Goal: Navigation & Orientation: Understand site structure

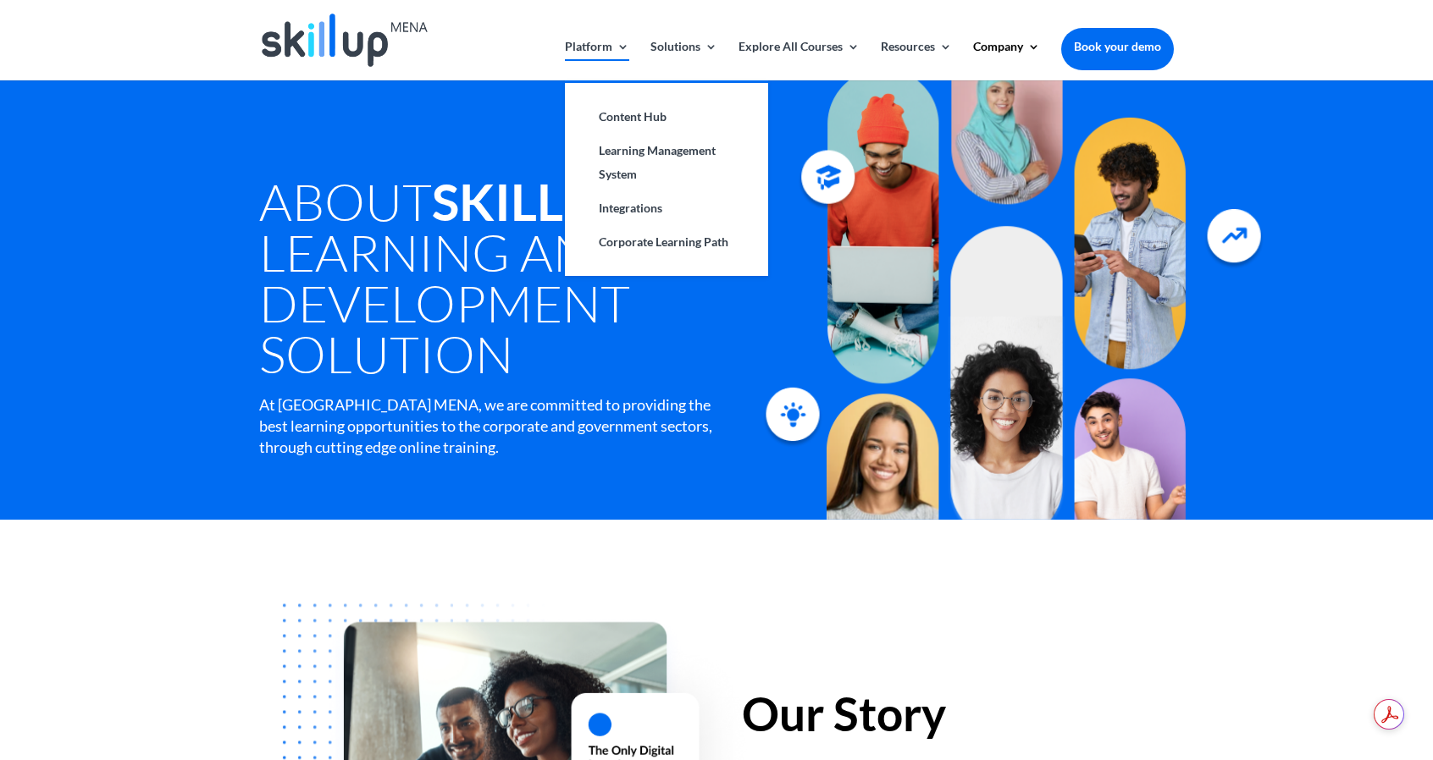
click at [598, 45] on link "Platform" at bounding box center [597, 61] width 64 height 40
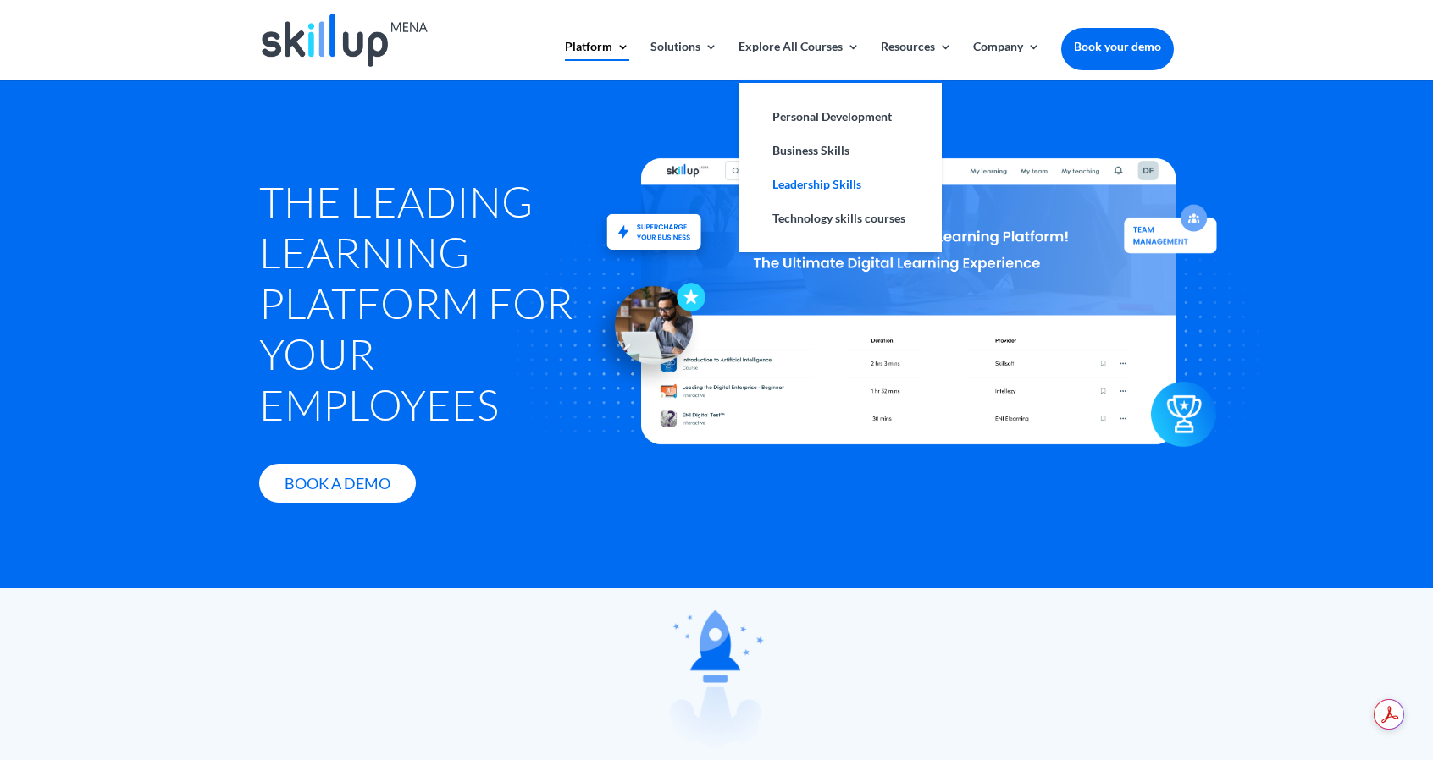
click at [826, 182] on link "Leadership Skills" at bounding box center [839, 185] width 169 height 34
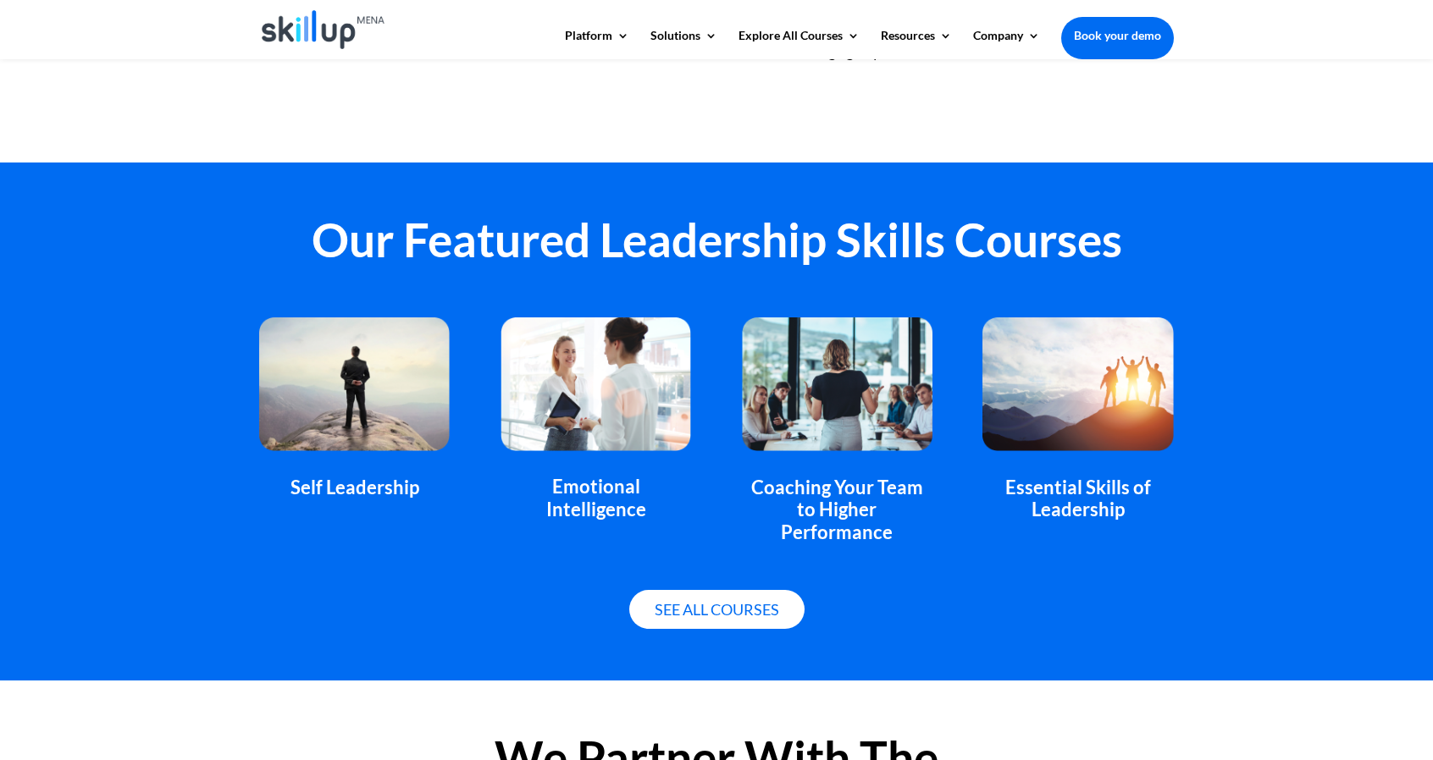
scroll to position [1101, 0]
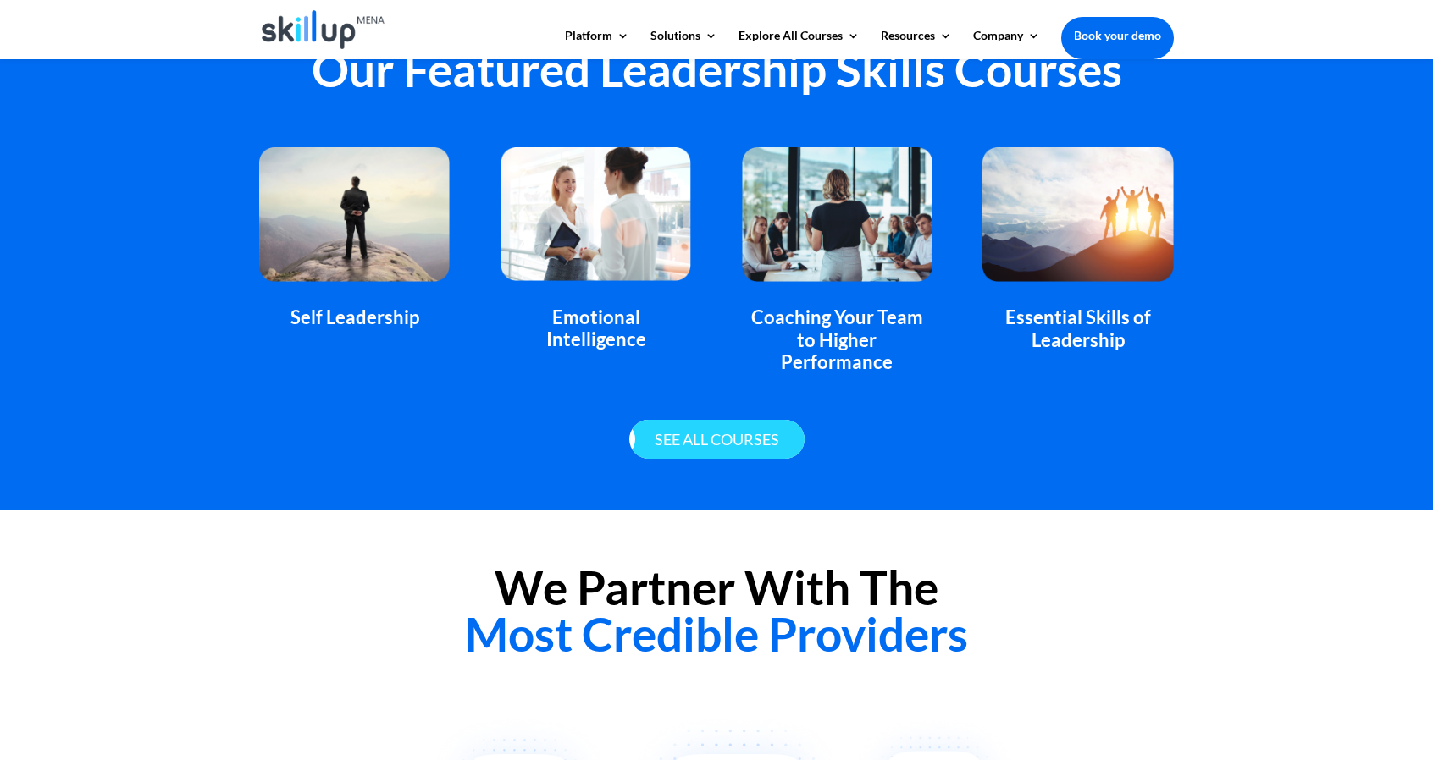
click at [765, 420] on link "See all courses" at bounding box center [716, 440] width 175 height 40
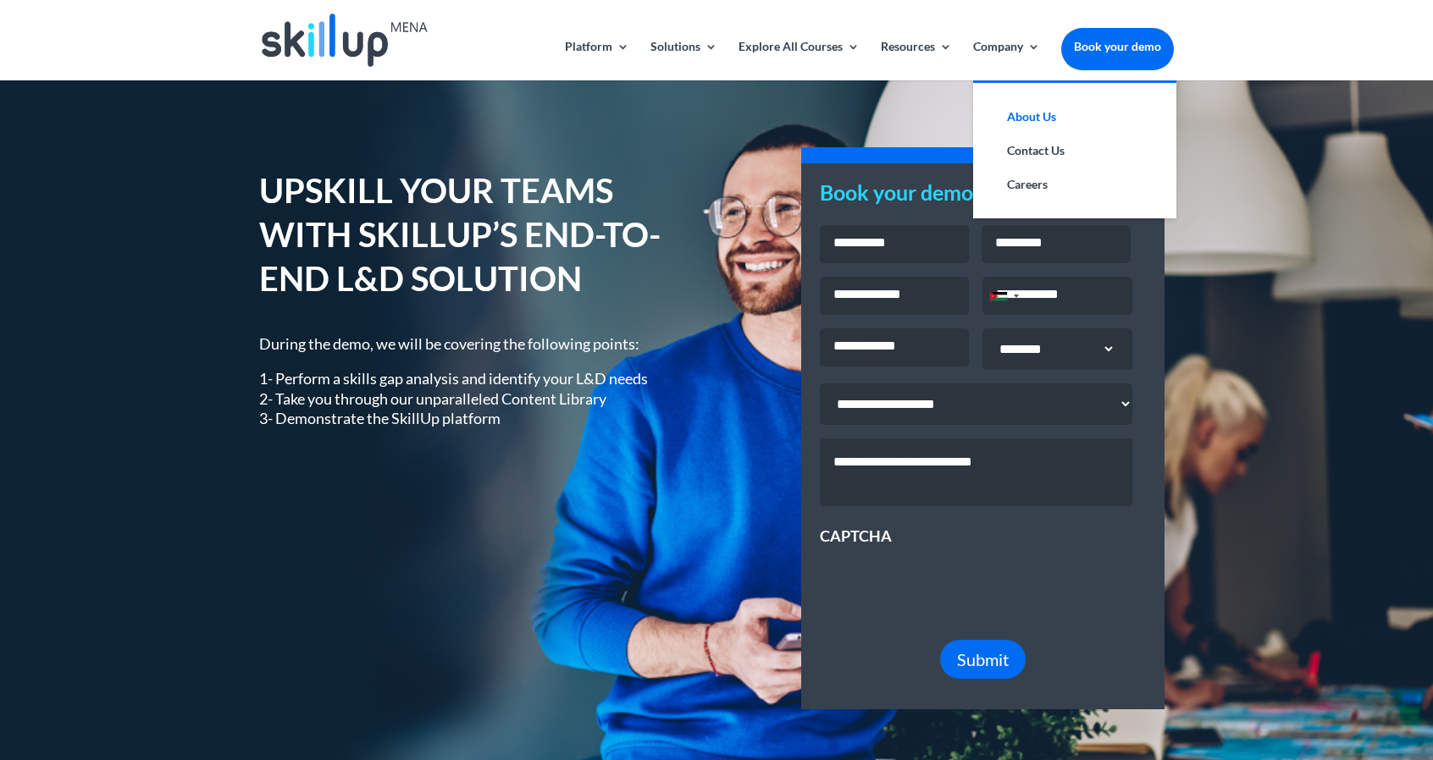
click at [1003, 117] on link "About Us" at bounding box center [1074, 117] width 169 height 34
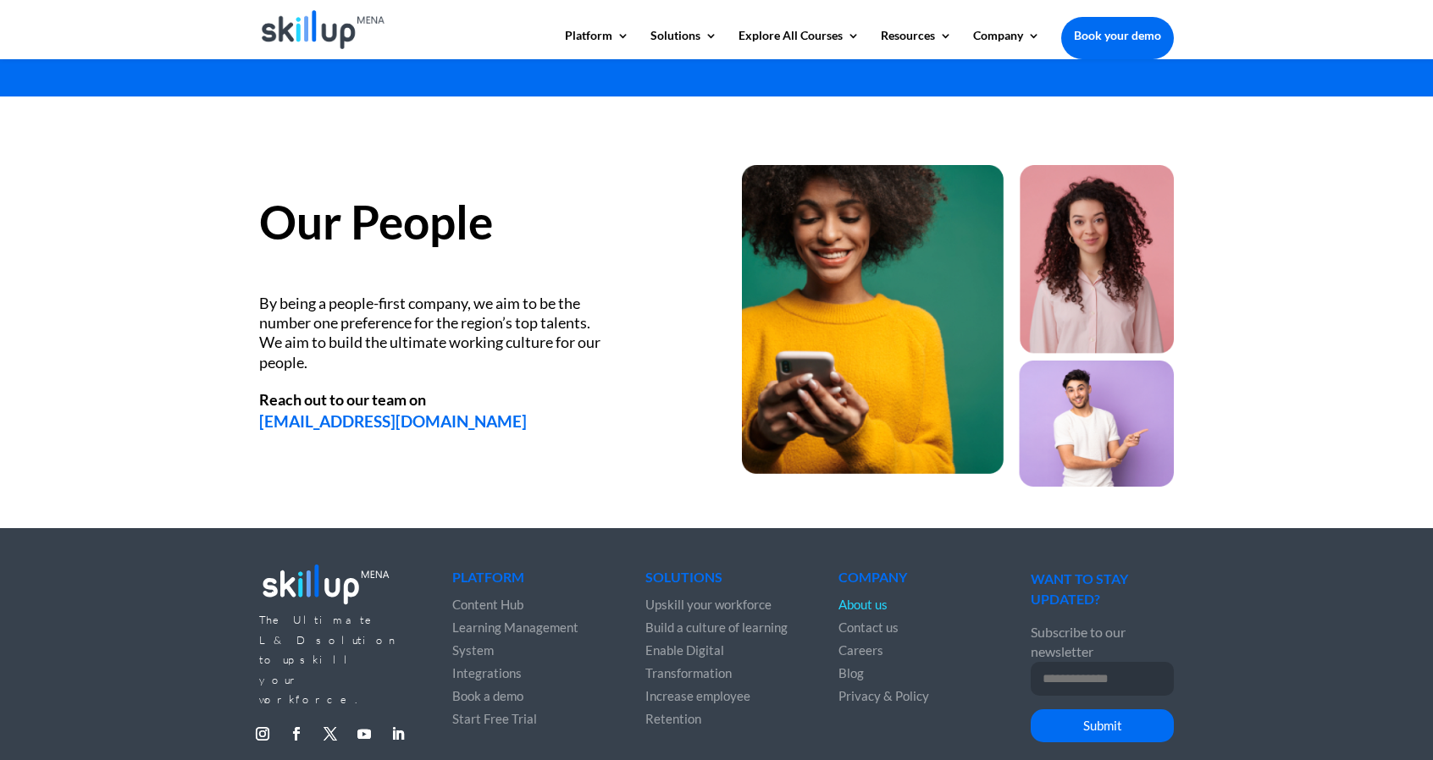
scroll to position [2212, 0]
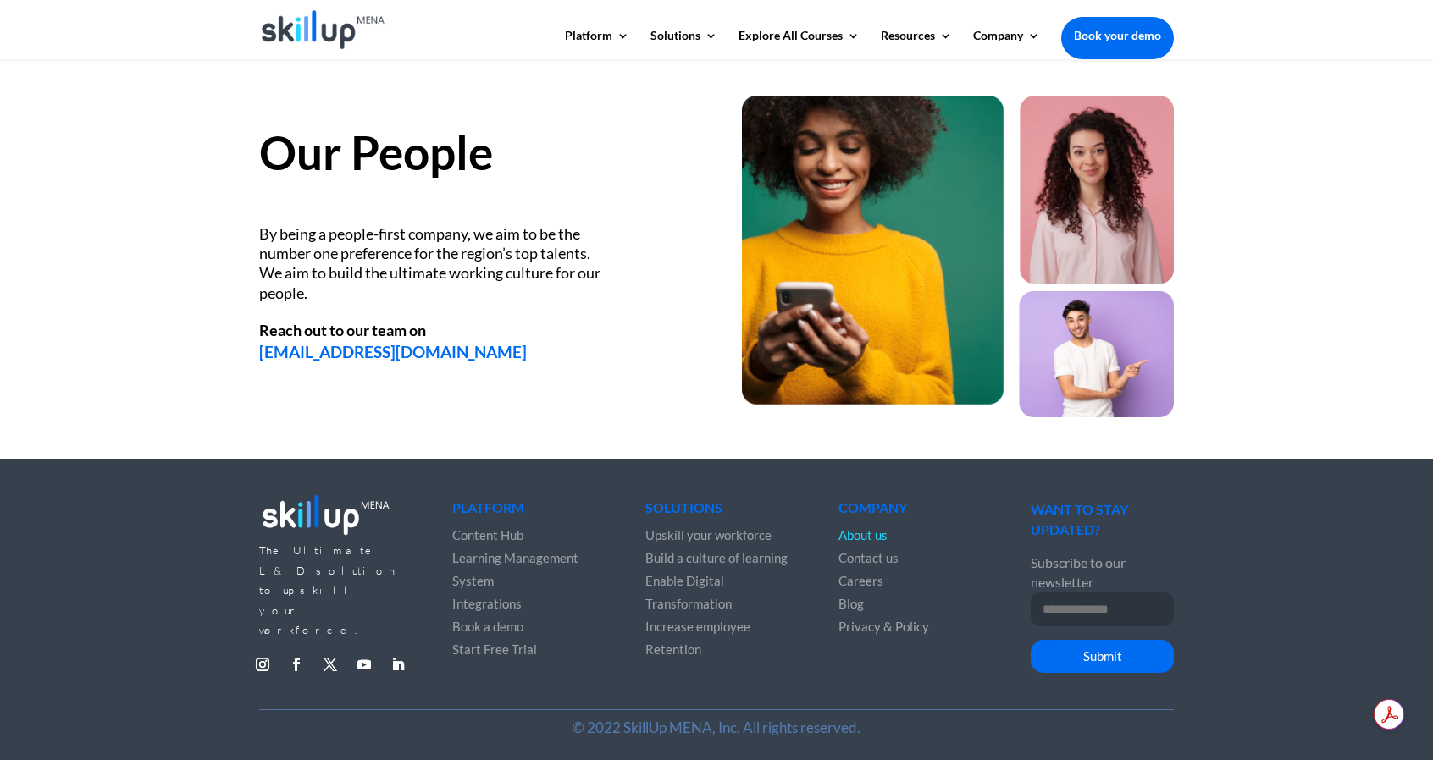
click at [859, 555] on span "Contact us" at bounding box center [868, 557] width 60 height 15
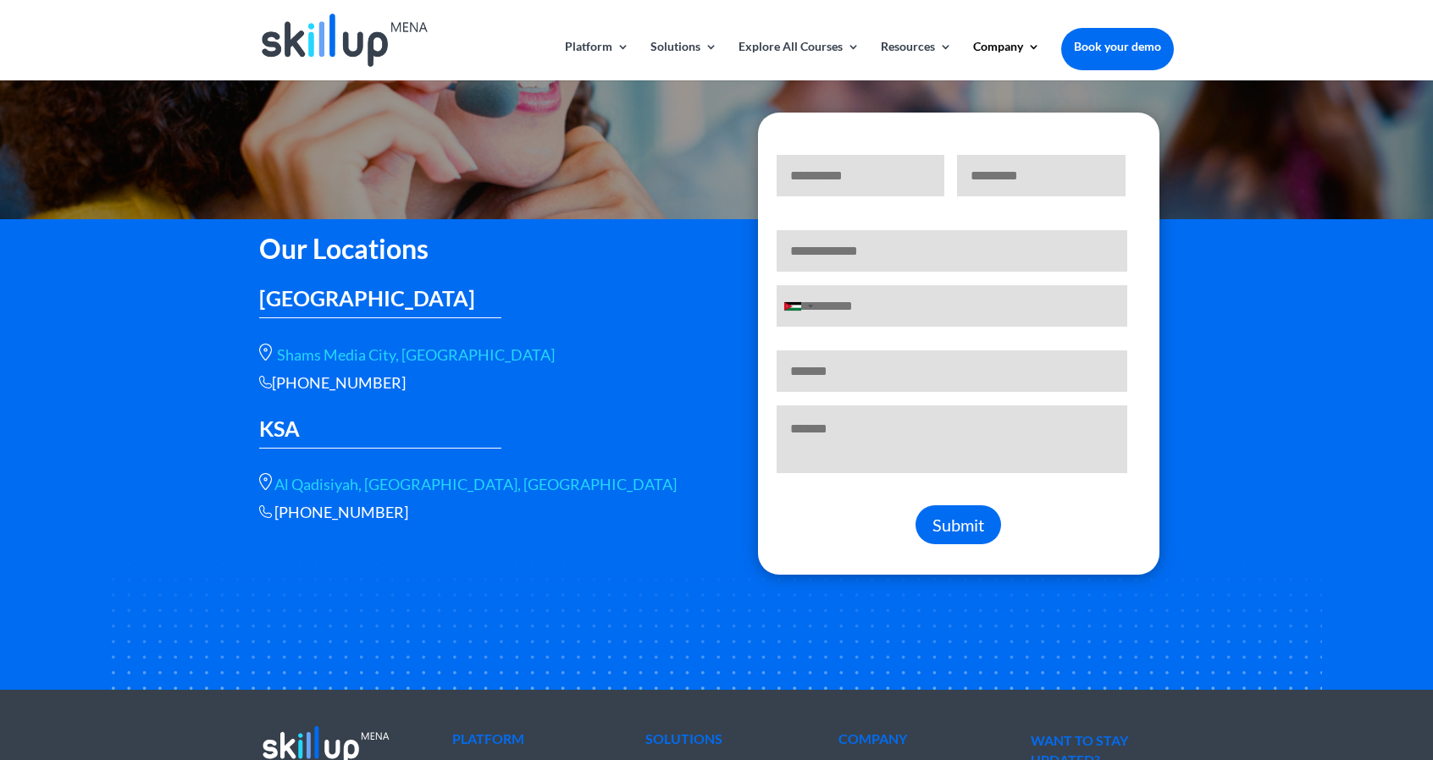
scroll to position [18, 0]
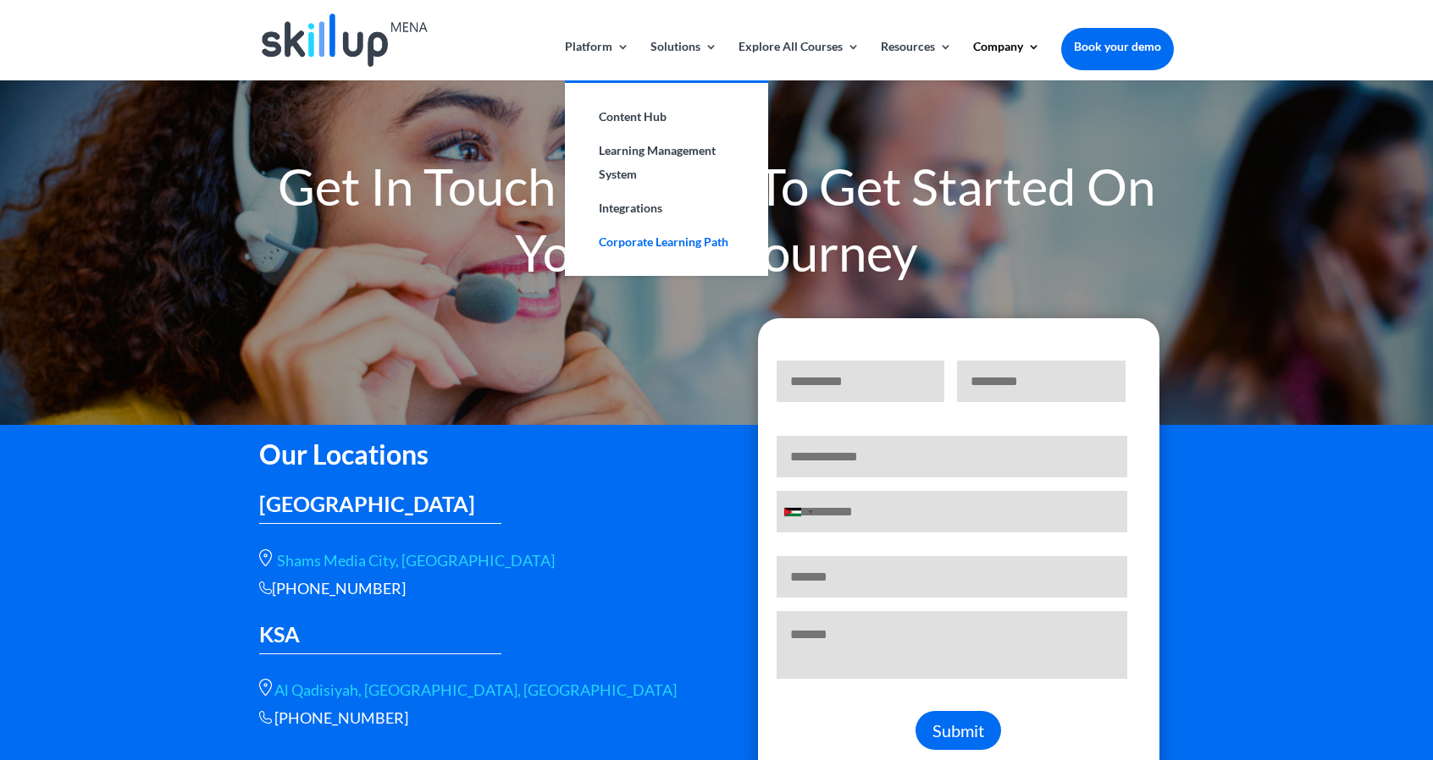
click at [650, 243] on link "Corporate Learning Path" at bounding box center [666, 242] width 169 height 34
